Goal: Information Seeking & Learning: Learn about a topic

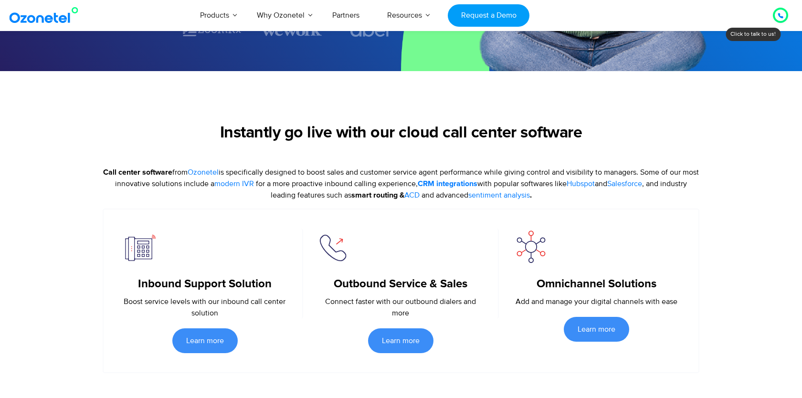
scroll to position [289, 0]
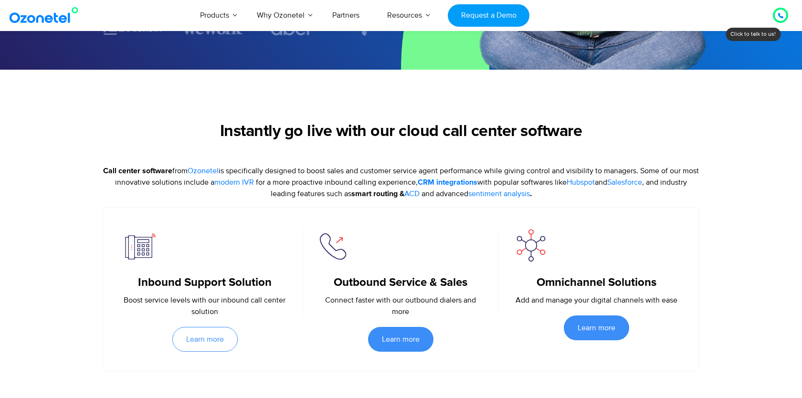
click at [210, 346] on link "Learn more" at bounding box center [204, 339] width 65 height 25
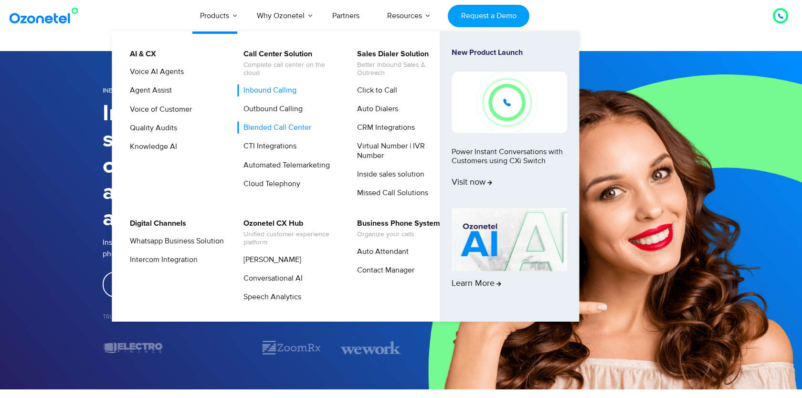
click at [284, 124] on link "Blended Call Center" at bounding box center [274, 128] width 75 height 12
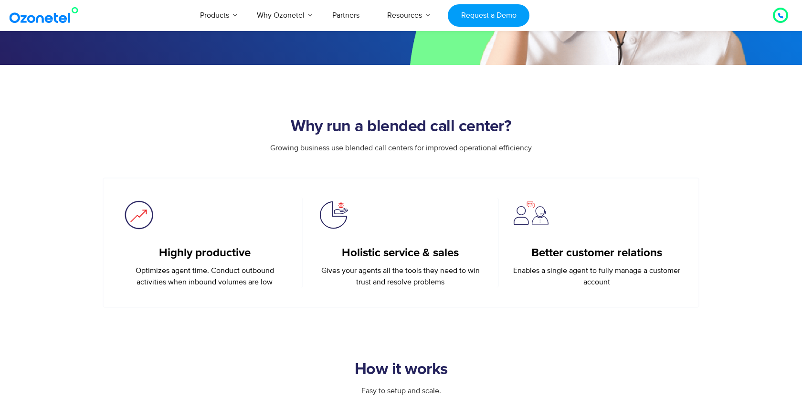
scroll to position [284, 0]
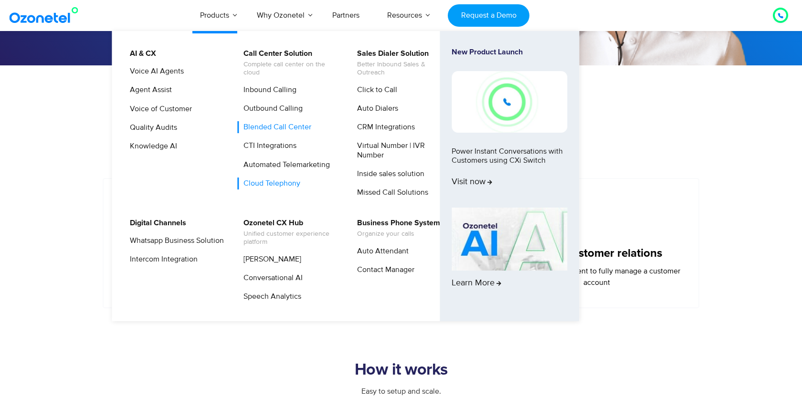
click at [265, 181] on link "Cloud Telephony" at bounding box center [269, 184] width 64 height 12
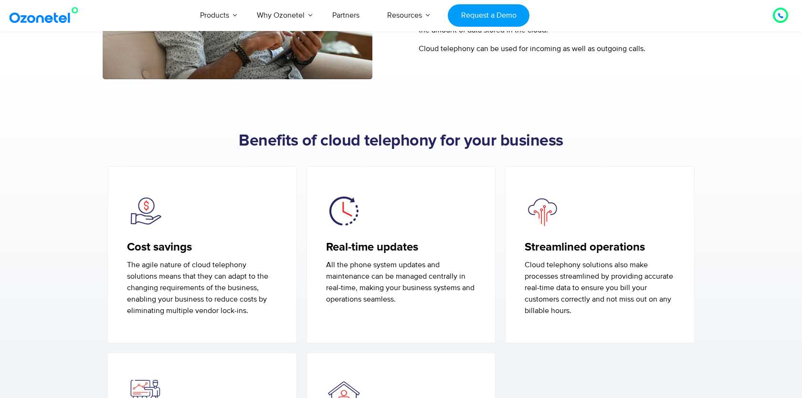
scroll to position [604, 0]
